Goal: Task Accomplishment & Management: Use online tool/utility

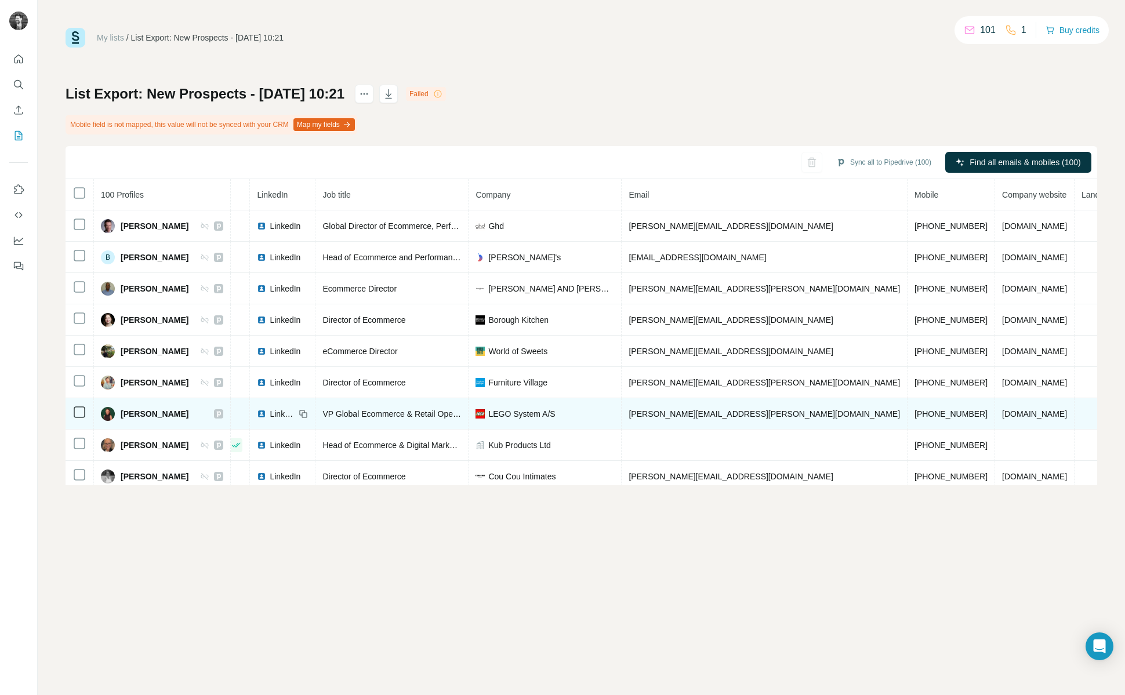
scroll to position [0, 53]
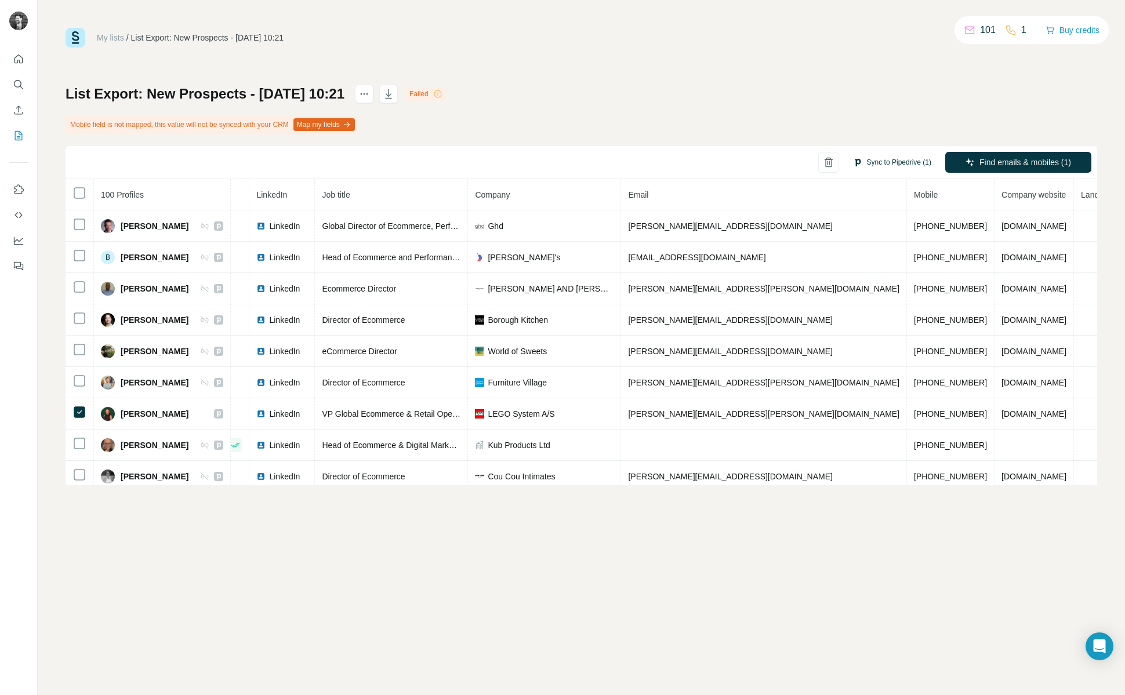
click at [886, 160] on button "Sync to Pipedrive (1)" at bounding box center [892, 162] width 95 height 17
drag, startPoint x: 648, startPoint y: 103, endPoint x: 625, endPoint y: 59, distance: 49.5
click at [648, 103] on div "List Export: New Prospects - 27/08/2025 10:21 Failed Mobile field is not mapped…" at bounding box center [581, 285] width 1031 height 401
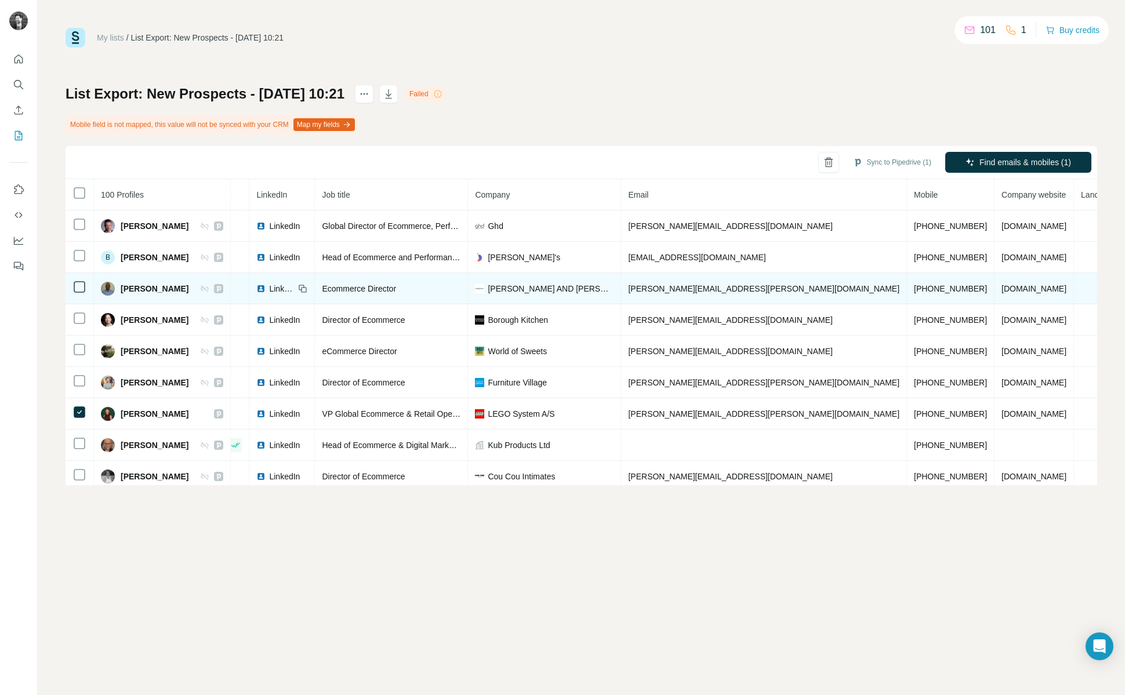
scroll to position [0, 53]
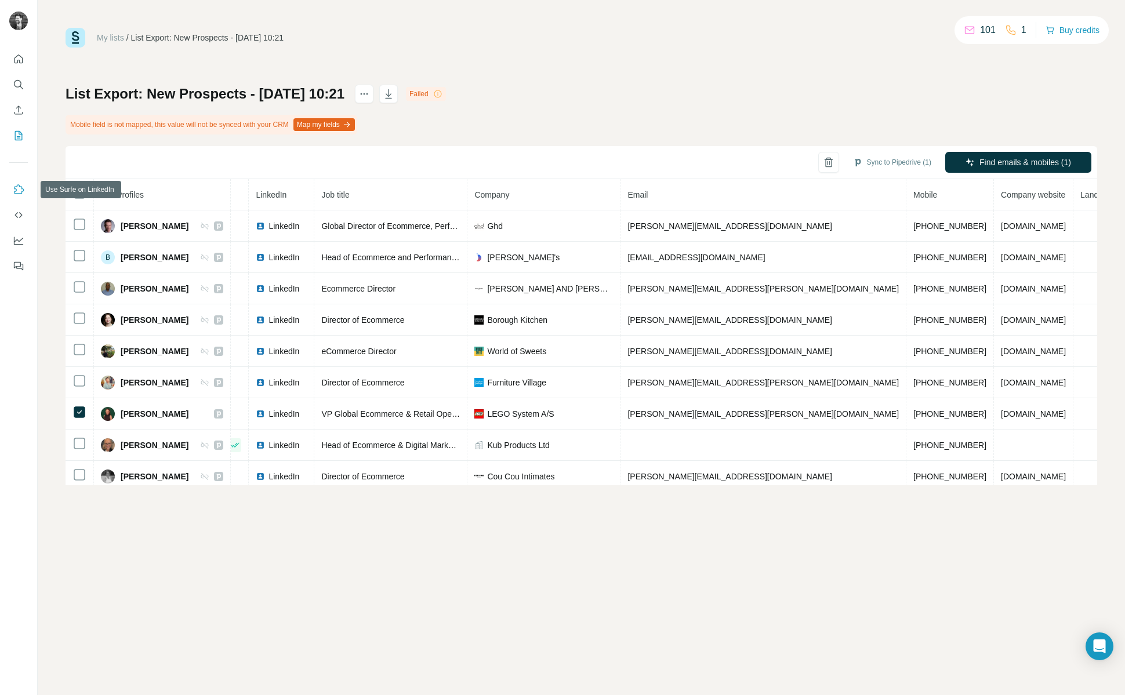
click at [17, 190] on icon "Use Surfe on LinkedIn" at bounding box center [19, 190] width 12 height 12
click at [354, 123] on button "Map my fields" at bounding box center [323, 124] width 61 height 13
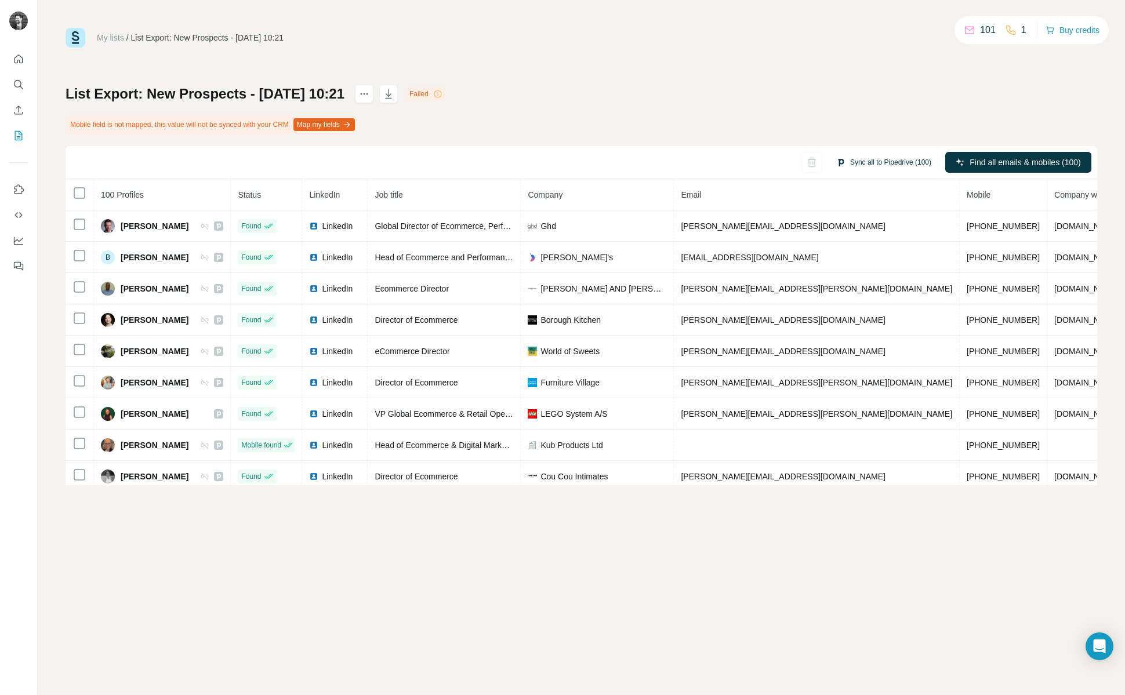
click at [889, 163] on button "Sync all to Pipedrive (100)" at bounding box center [883, 162] width 111 height 17
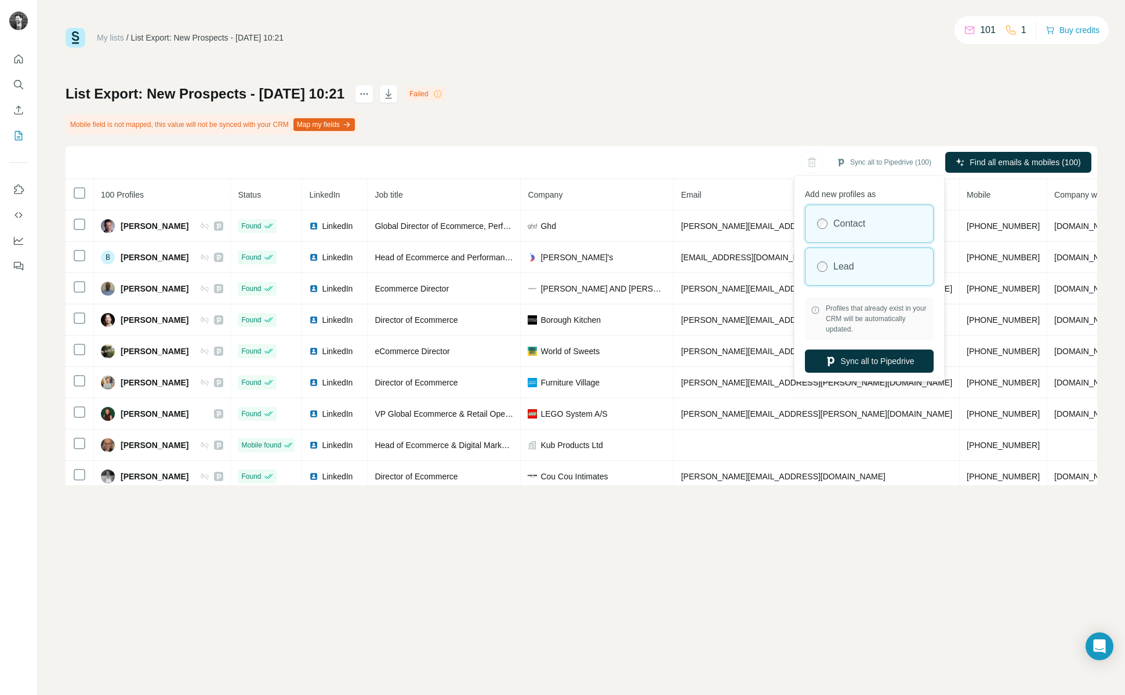
click at [856, 267] on div "Lead" at bounding box center [869, 266] width 128 height 37
click at [608, 100] on div "List Export: New Prospects - [DATE] 10:21 Failed Mobile field is not mapped, th…" at bounding box center [581, 285] width 1031 height 401
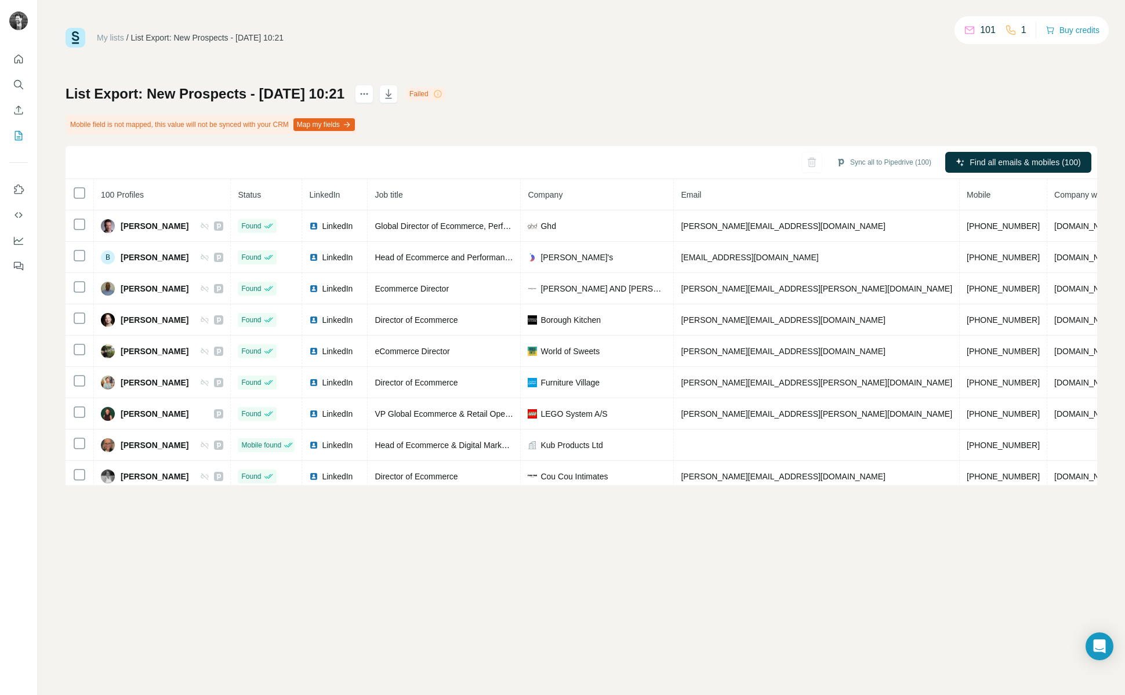
click at [343, 126] on button "Map my fields" at bounding box center [323, 124] width 61 height 13
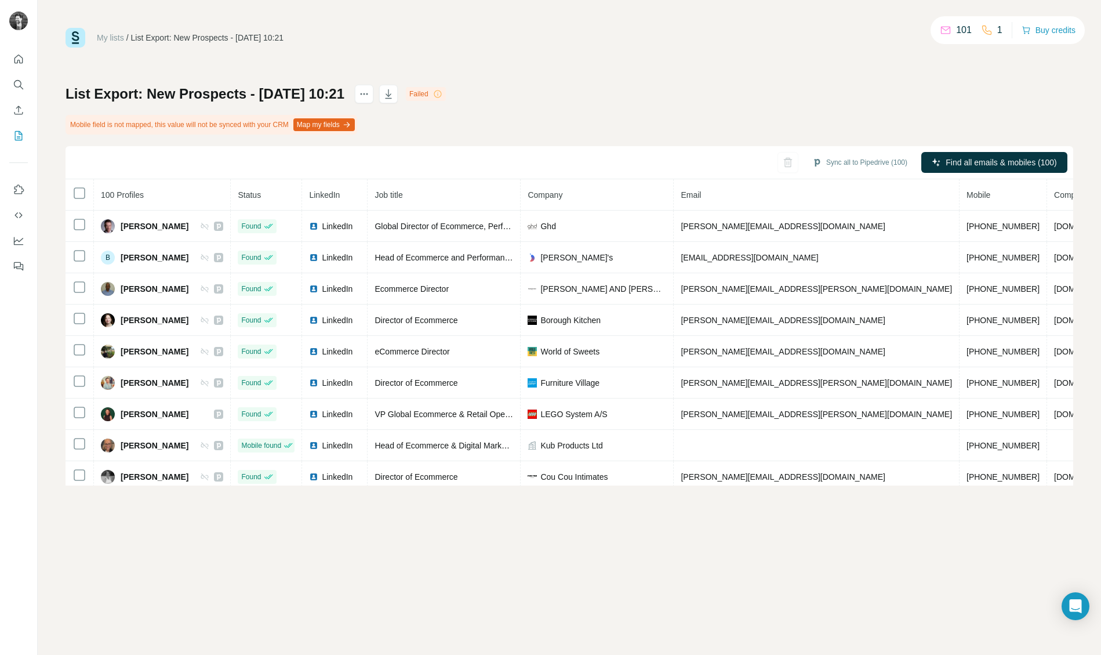
click at [353, 123] on button "Map my fields" at bounding box center [323, 124] width 61 height 13
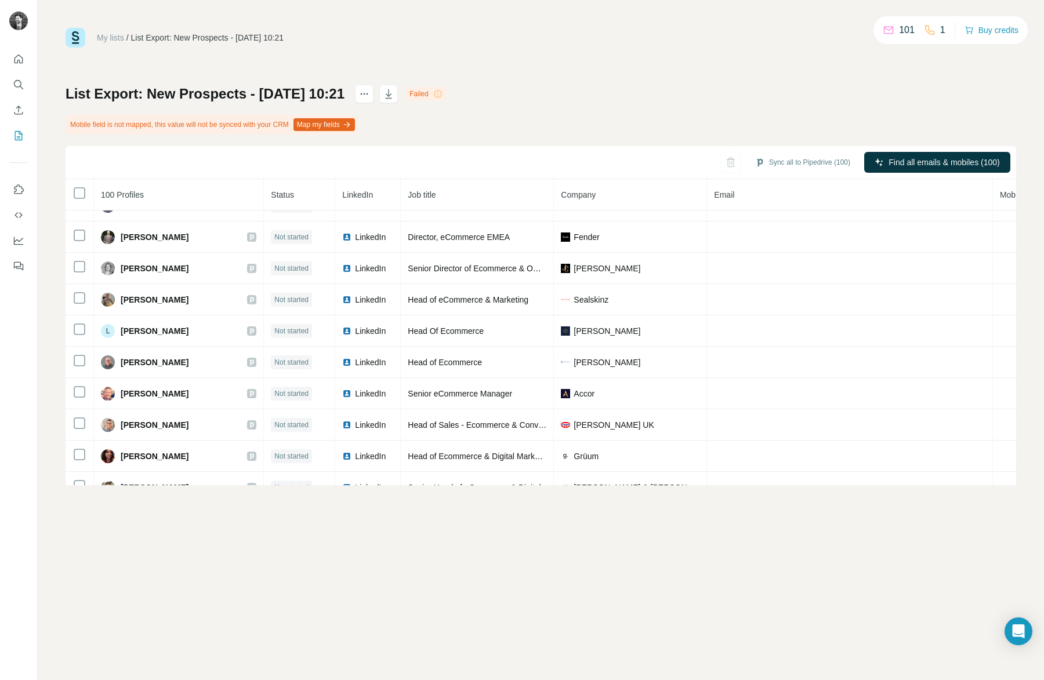
scroll to position [2735, 0]
